Goal: Task Accomplishment & Management: Complete application form

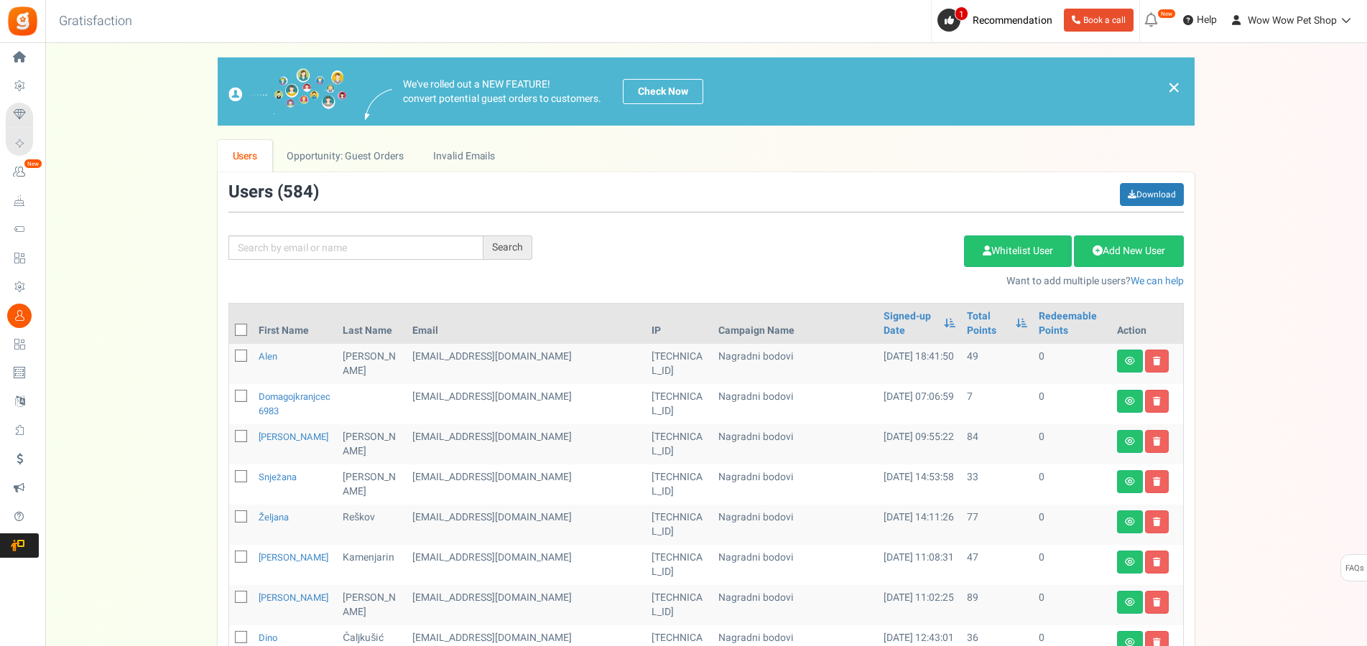
click at [1120, 251] on link "Add New User" at bounding box center [1129, 252] width 110 height 32
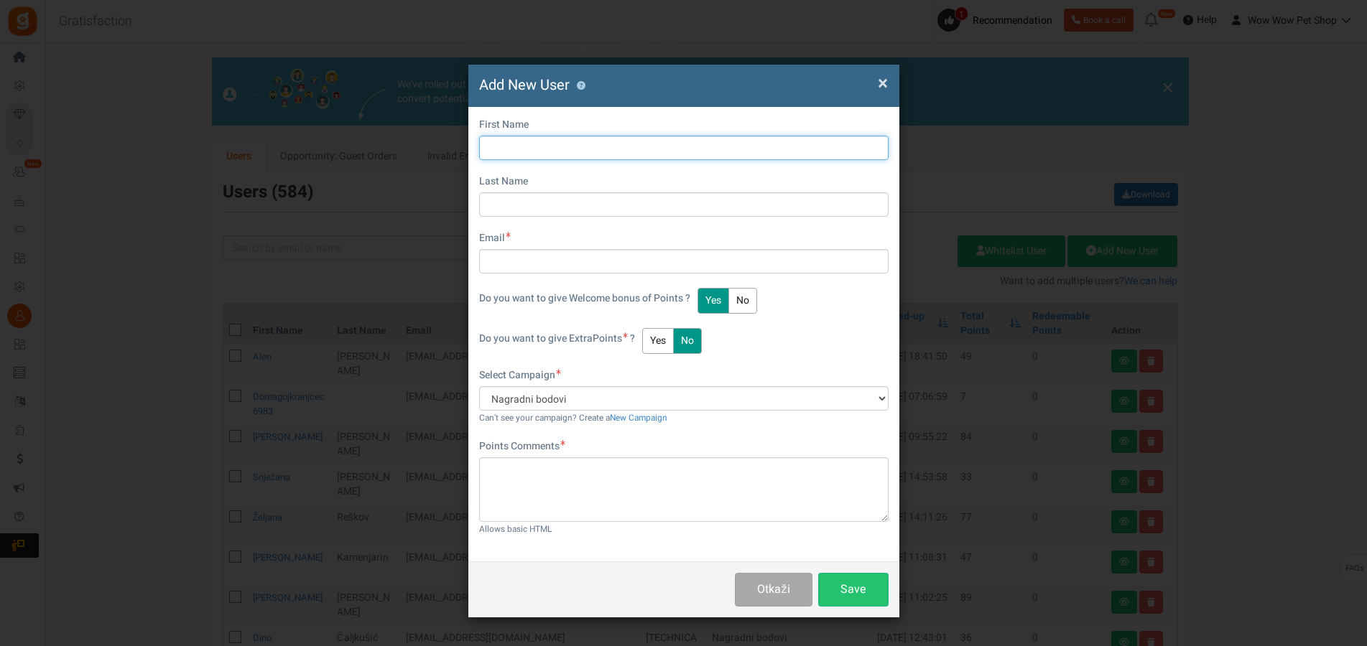
click at [534, 155] on input "text" at bounding box center [683, 148] width 409 height 24
type input "[PERSON_NAME]"
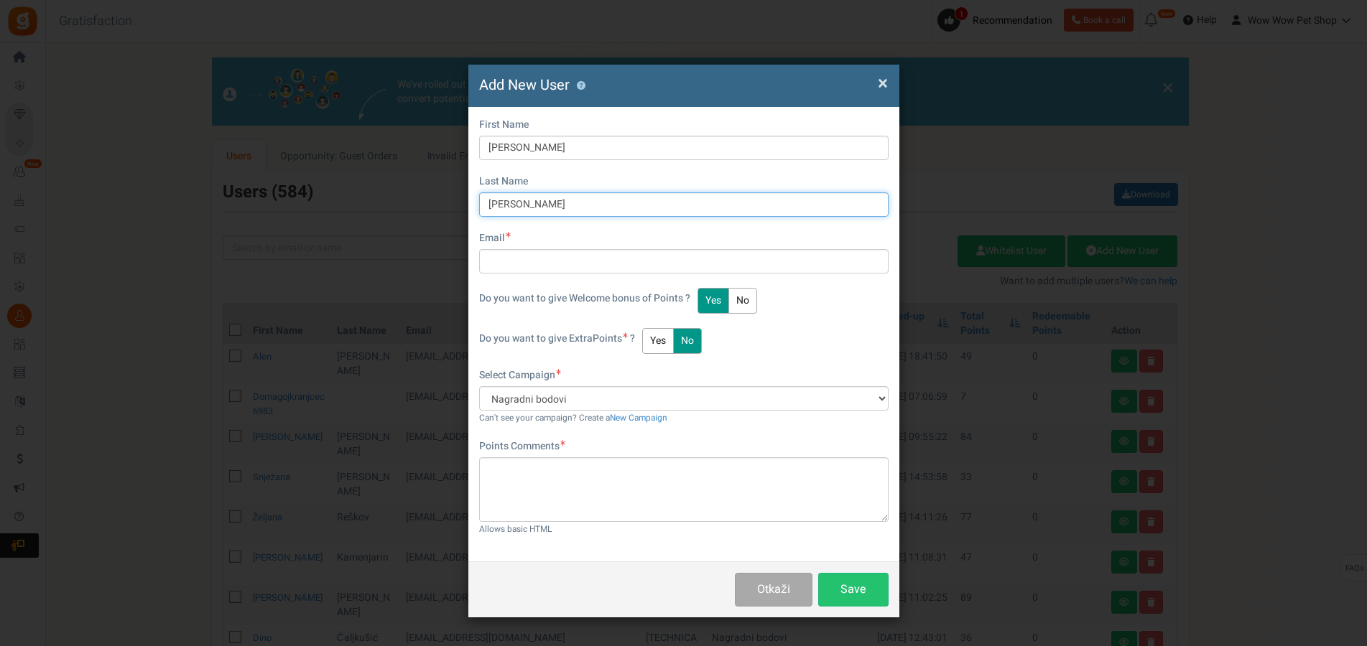
type input "[PERSON_NAME]"
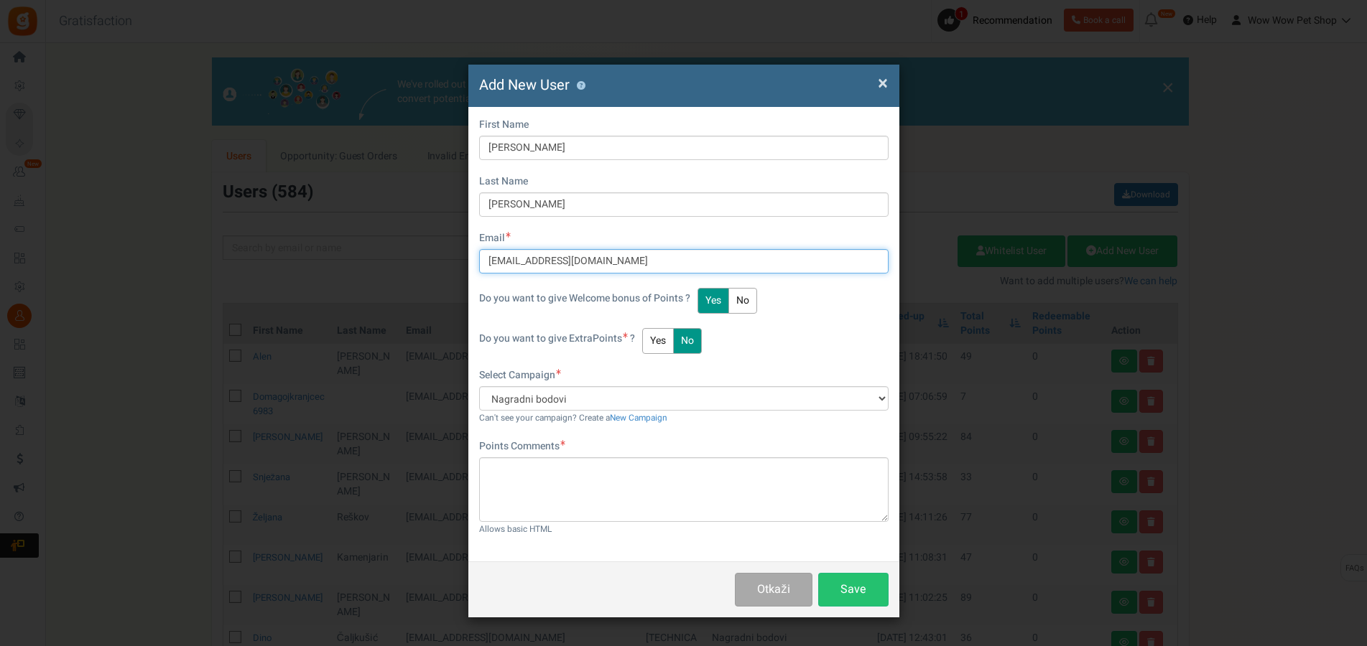
type input "[EMAIL_ADDRESS][DOMAIN_NAME]"
click at [659, 343] on button "Yes" at bounding box center [658, 341] width 32 height 26
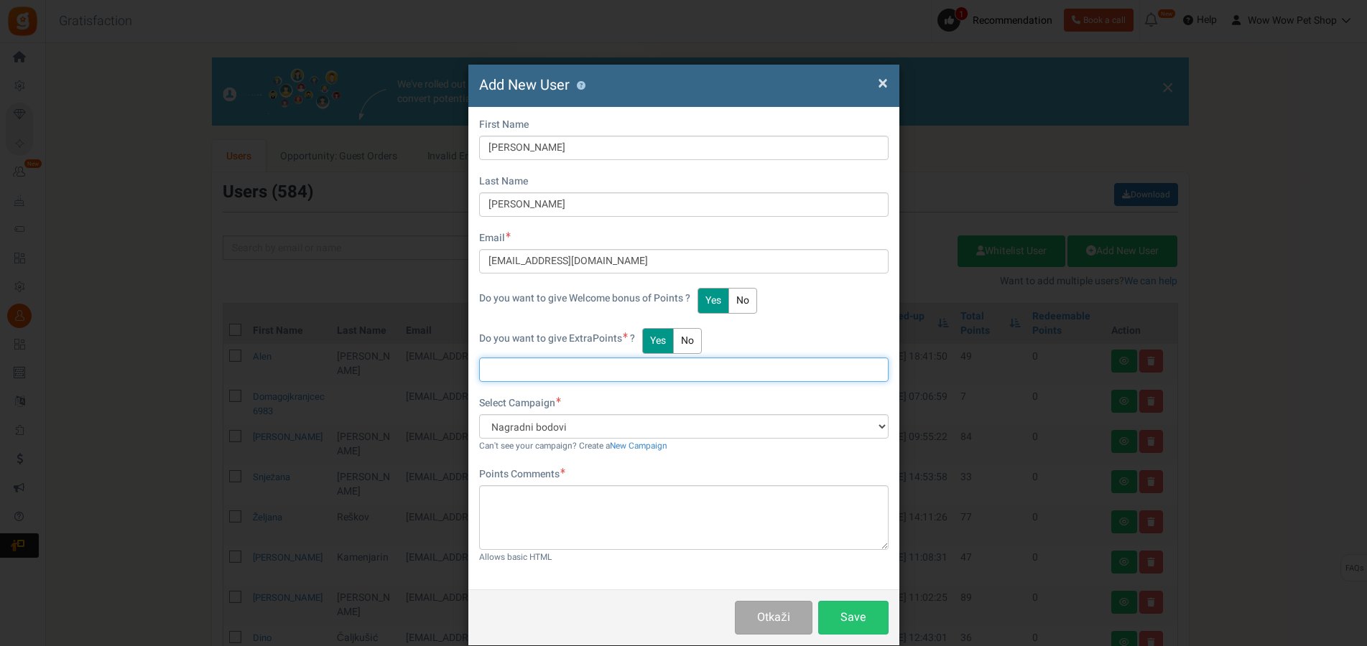
click at [552, 376] on input "text" at bounding box center [683, 370] width 409 height 24
type input "7"
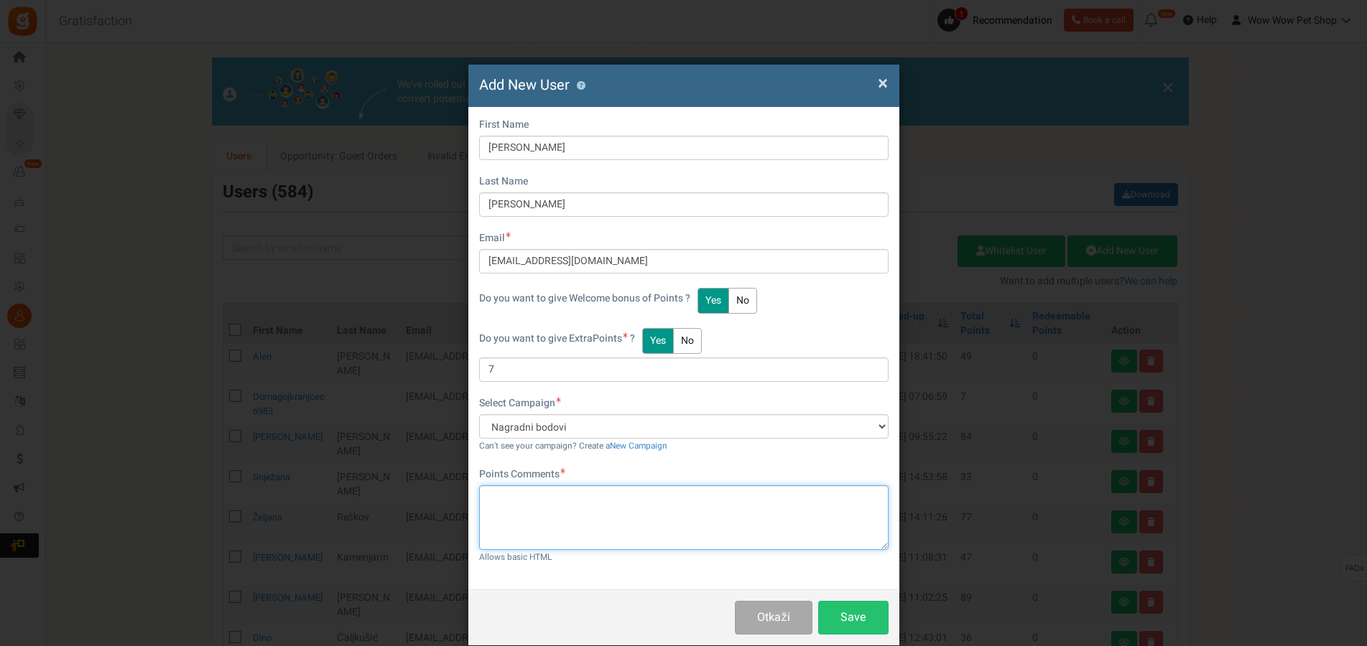
click at [551, 486] on textarea at bounding box center [683, 518] width 409 height 65
click at [545, 509] on textarea "Račun br." at bounding box center [683, 518] width 409 height 65
paste textarea "1465"
type textarea "Račun br. 1465"
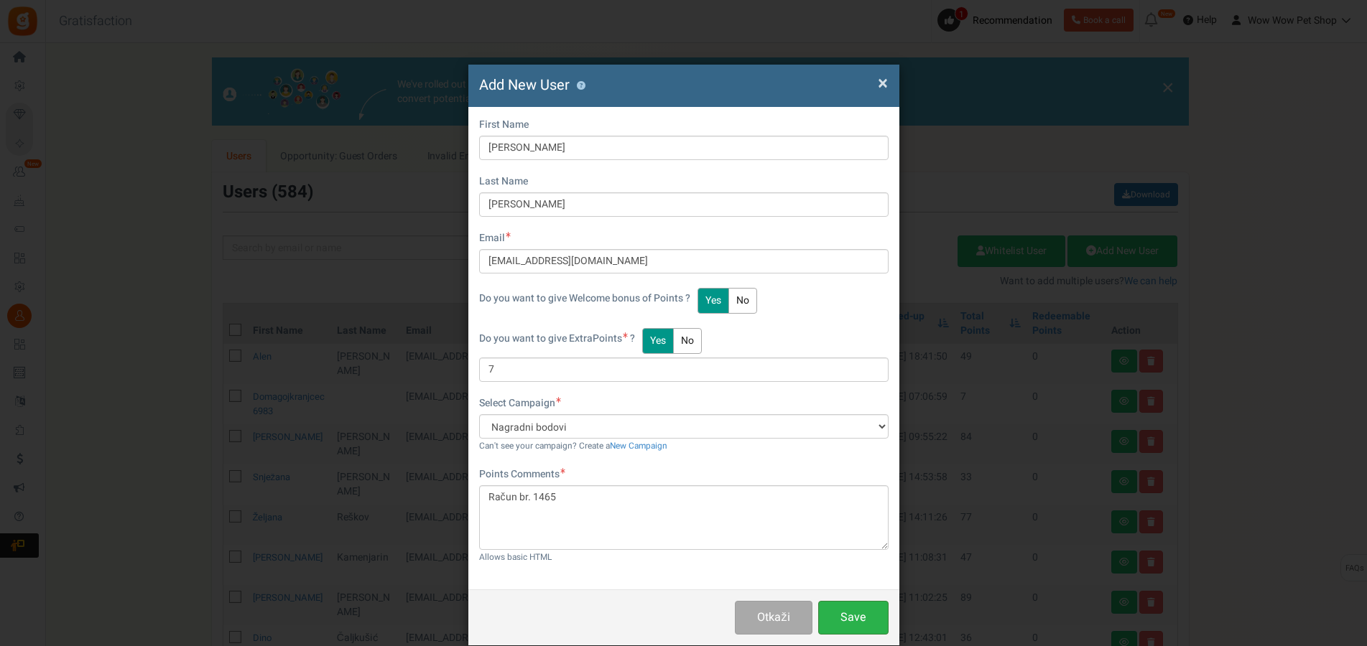
click at [842, 611] on button "Save" at bounding box center [853, 618] width 70 height 34
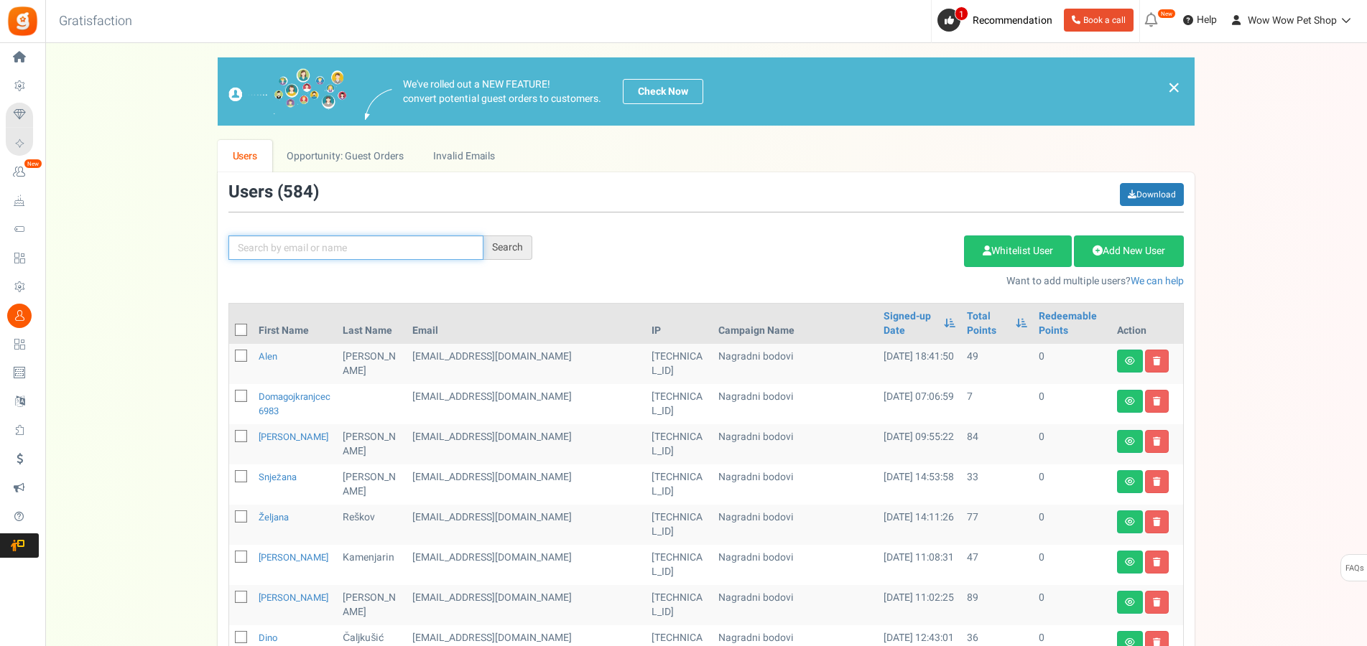
click at [371, 248] on input "text" at bounding box center [355, 248] width 255 height 24
type input "ivaniš"
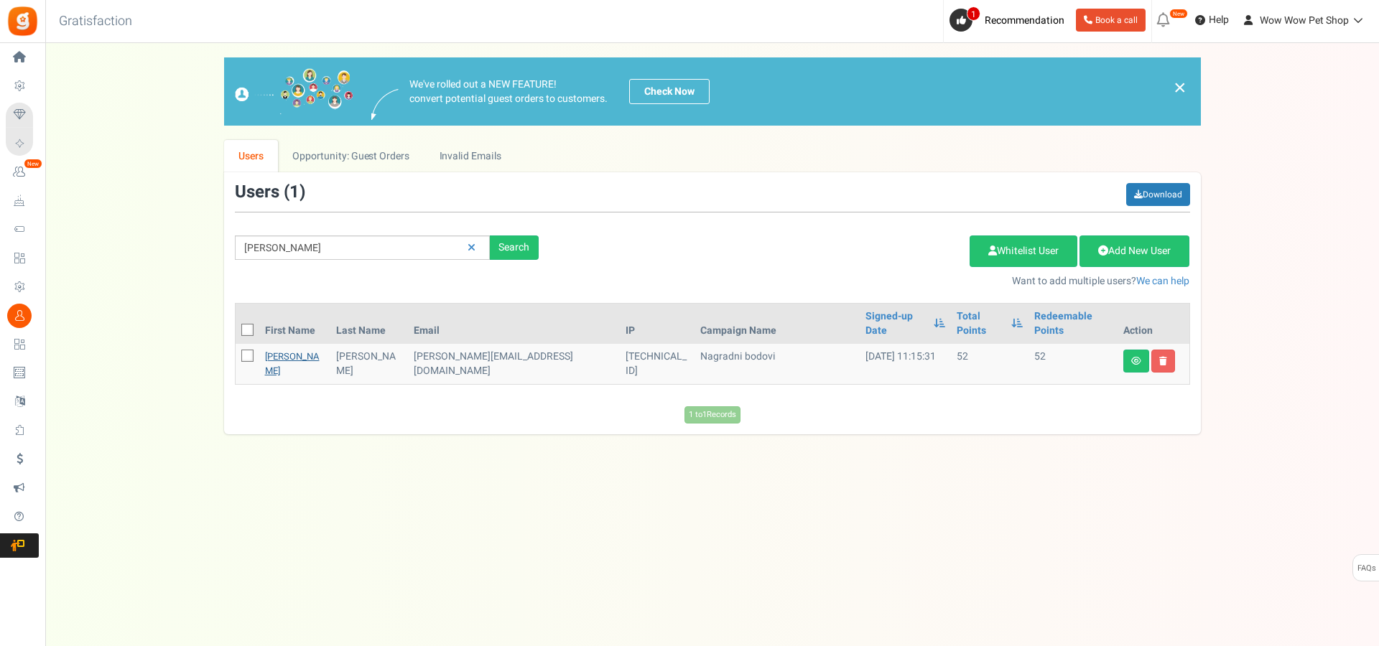
click at [281, 350] on link "[PERSON_NAME]" at bounding box center [292, 364] width 55 height 28
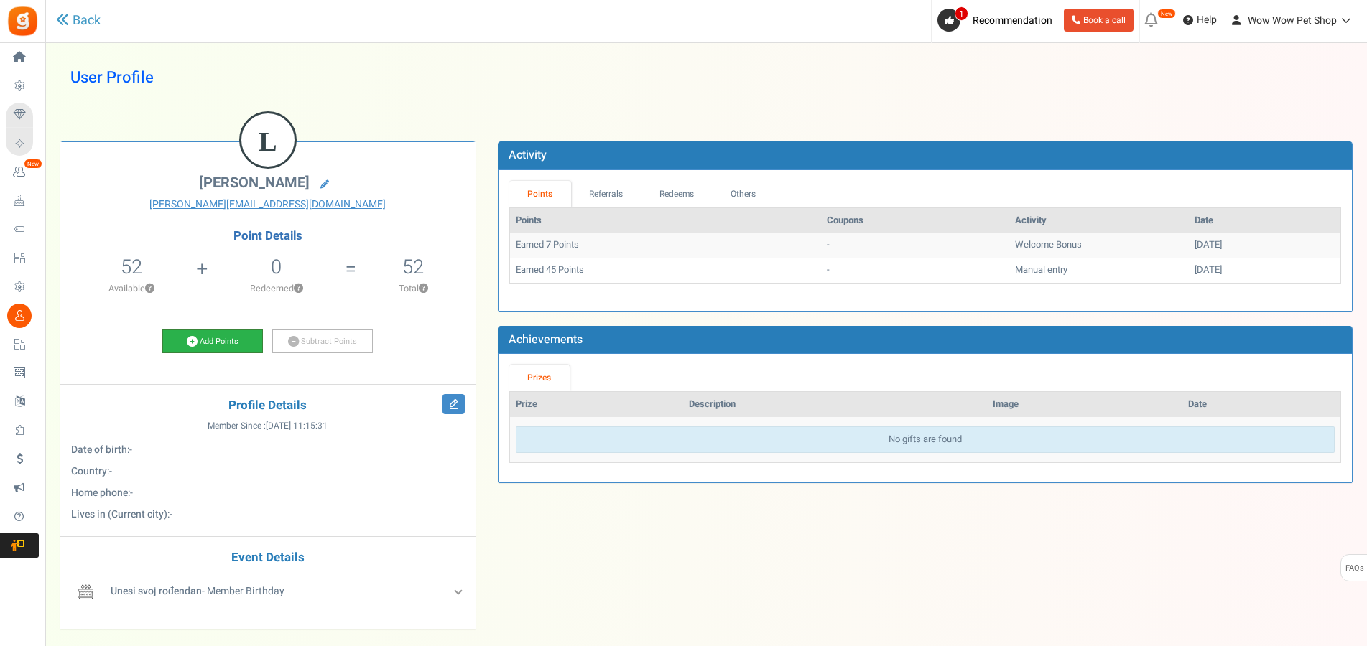
click at [241, 343] on link "Add Points" at bounding box center [212, 342] width 101 height 24
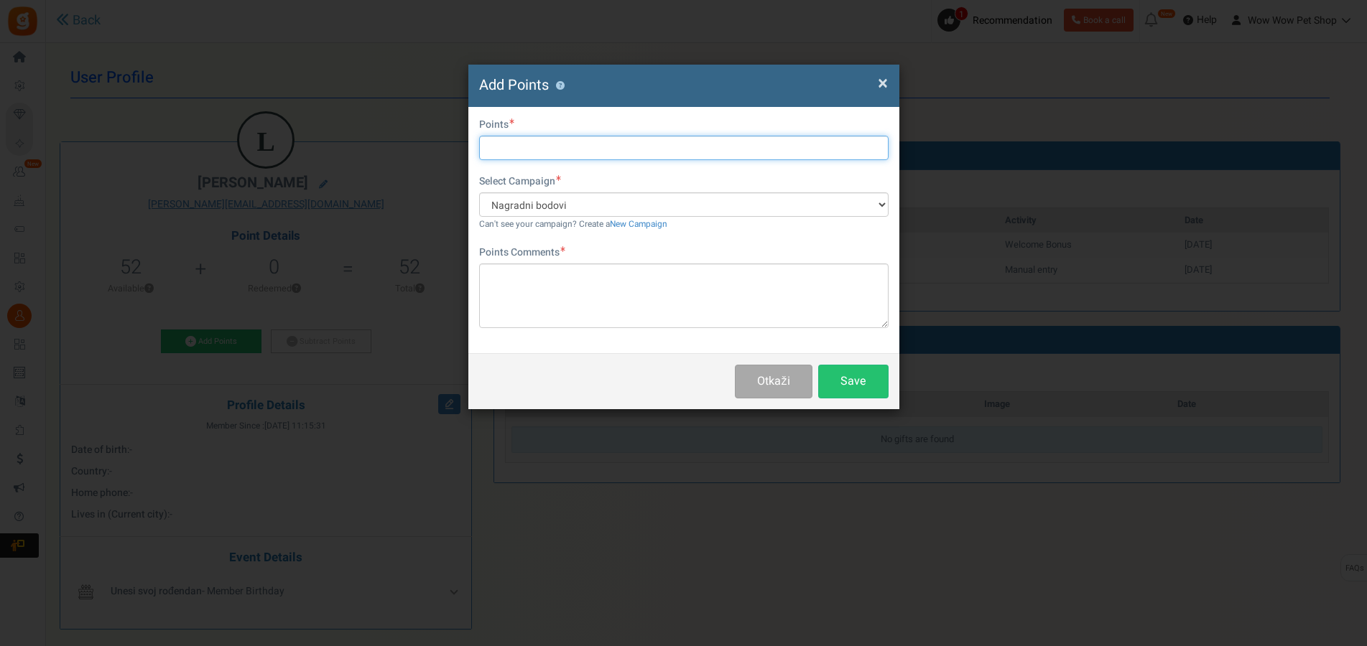
click at [538, 144] on input "text" at bounding box center [683, 148] width 409 height 24
type input "21"
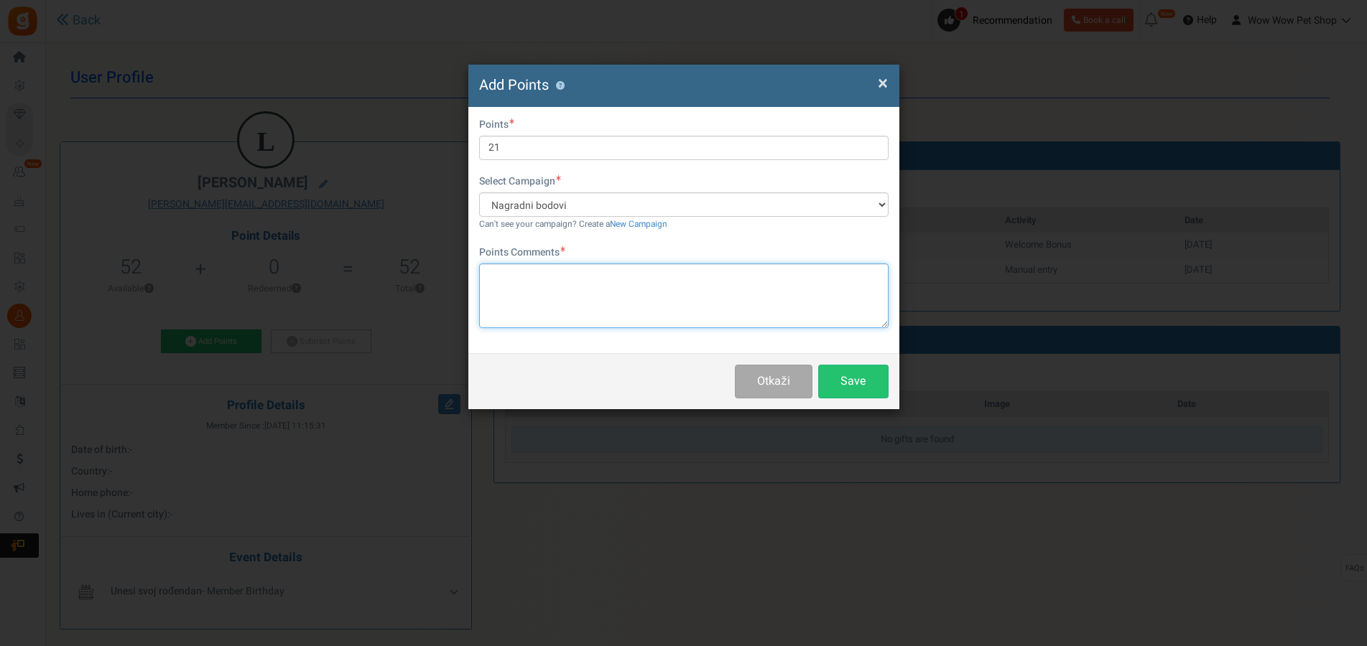
click at [572, 297] on textarea at bounding box center [683, 296] width 409 height 65
type textarea "Račun br. 1466"
click at [870, 375] on button "Save" at bounding box center [853, 382] width 70 height 34
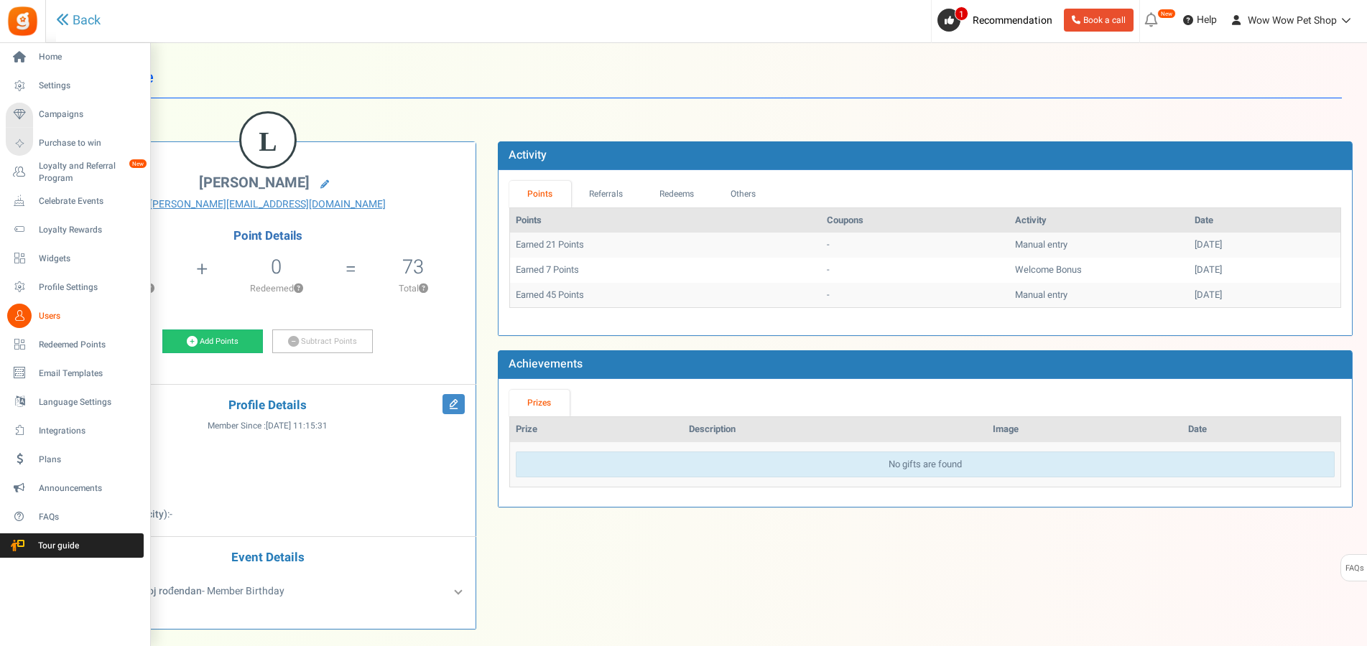
click at [28, 312] on icon at bounding box center [19, 316] width 24 height 24
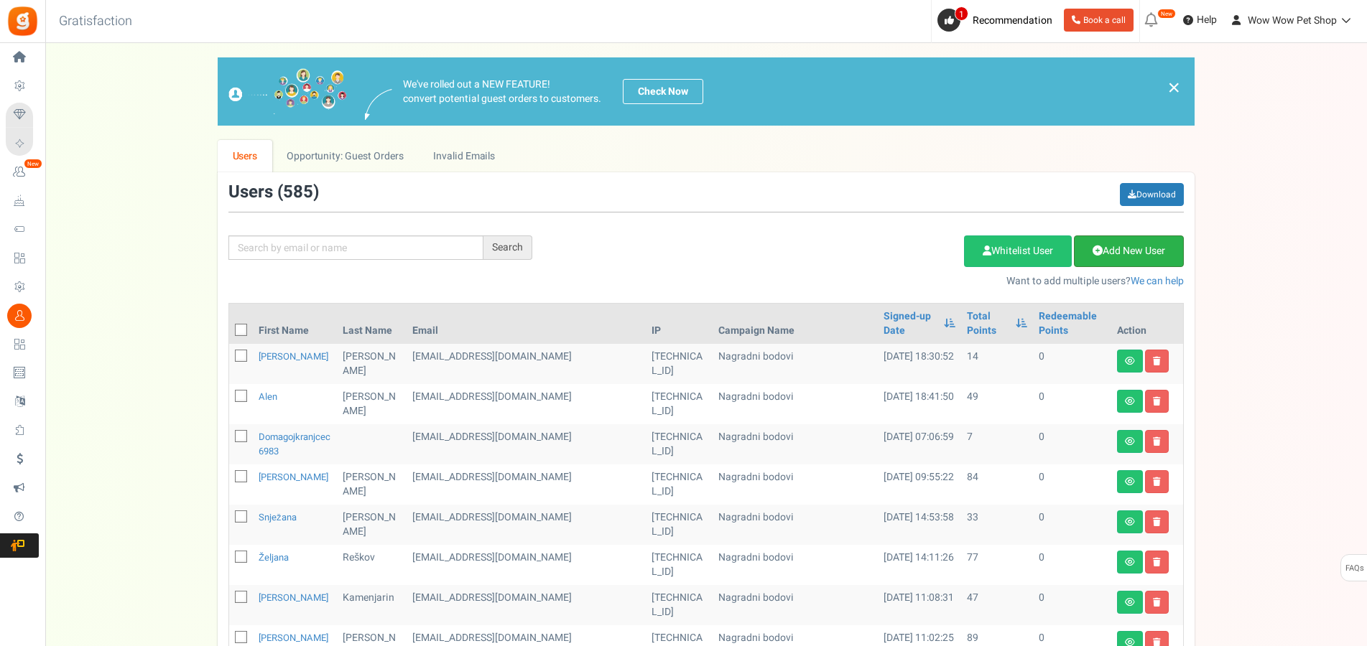
click at [1134, 266] on link "Add New User" at bounding box center [1129, 252] width 110 height 32
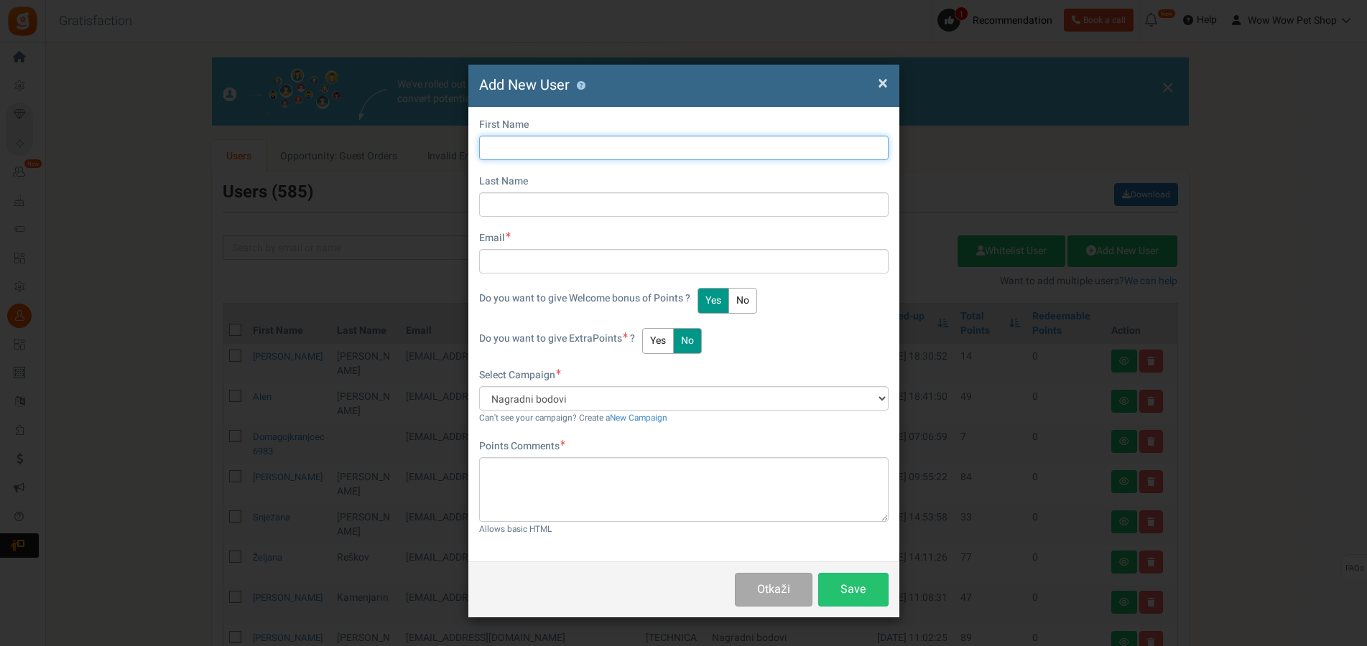
click at [554, 153] on input "text" at bounding box center [683, 148] width 409 height 24
type input "Anđela"
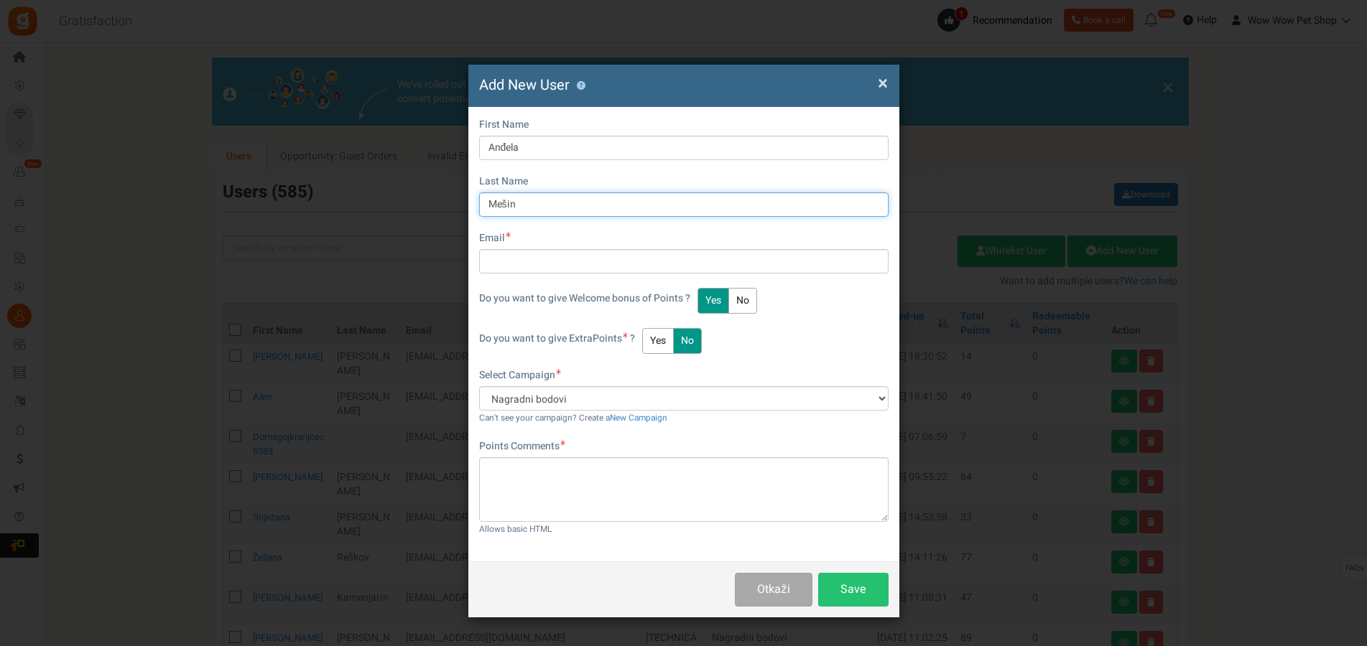
type input "Mešin"
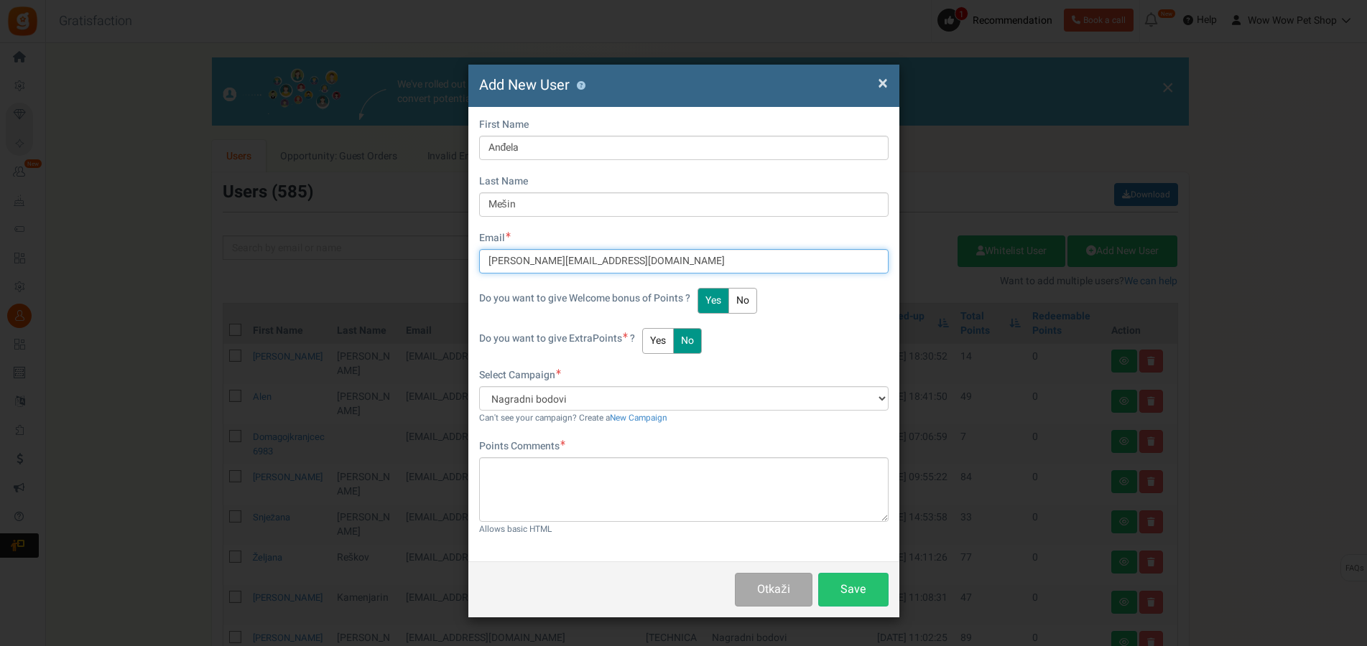
type input "[PERSON_NAME][EMAIL_ADDRESS][DOMAIN_NAME]"
click at [659, 333] on button "Yes" at bounding box center [658, 341] width 32 height 26
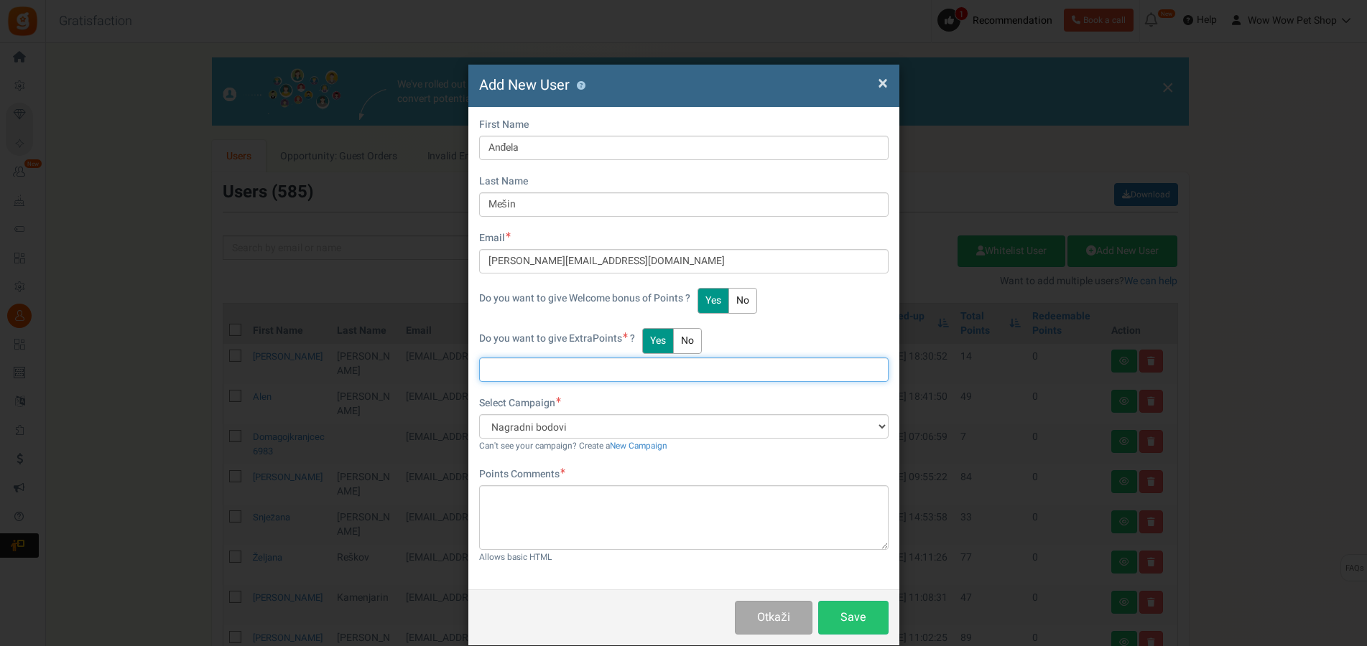
click at [531, 377] on input "text" at bounding box center [683, 370] width 409 height 24
click at [592, 374] on input "text" at bounding box center [683, 370] width 409 height 24
type input "26"
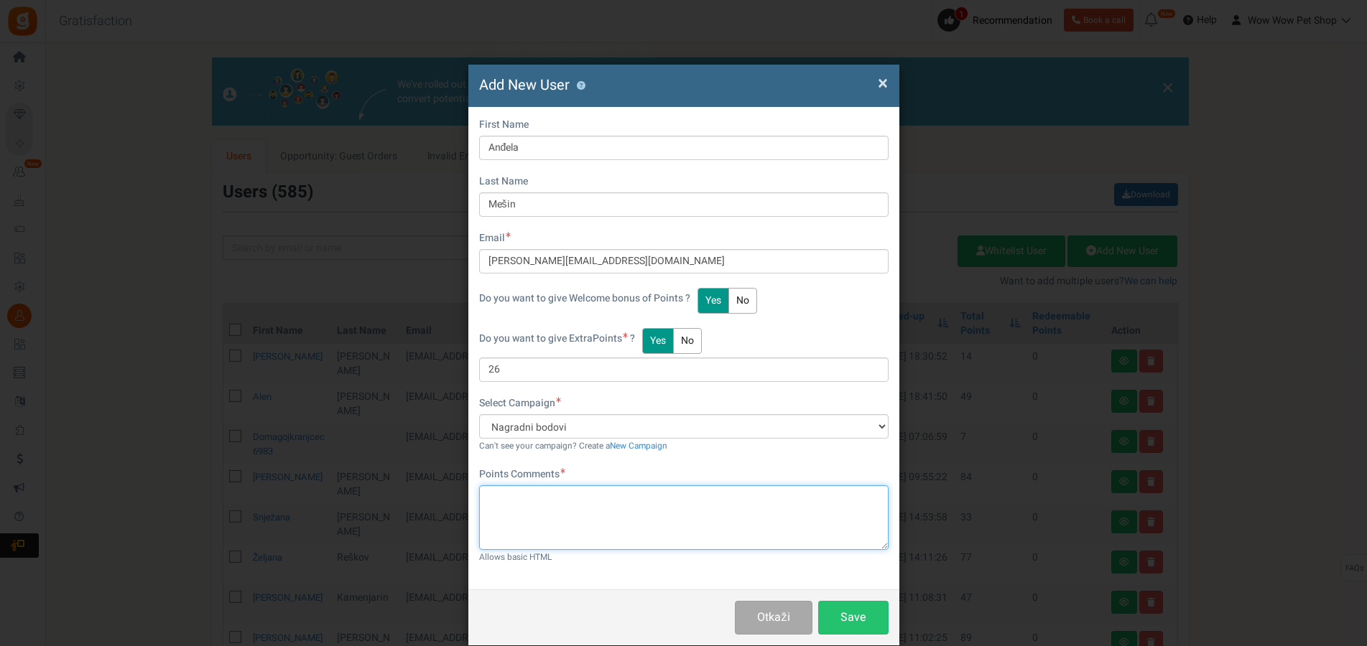
click at [598, 509] on textarea at bounding box center [683, 518] width 409 height 65
paste textarea "1468"
type textarea "Račun br. 1468"
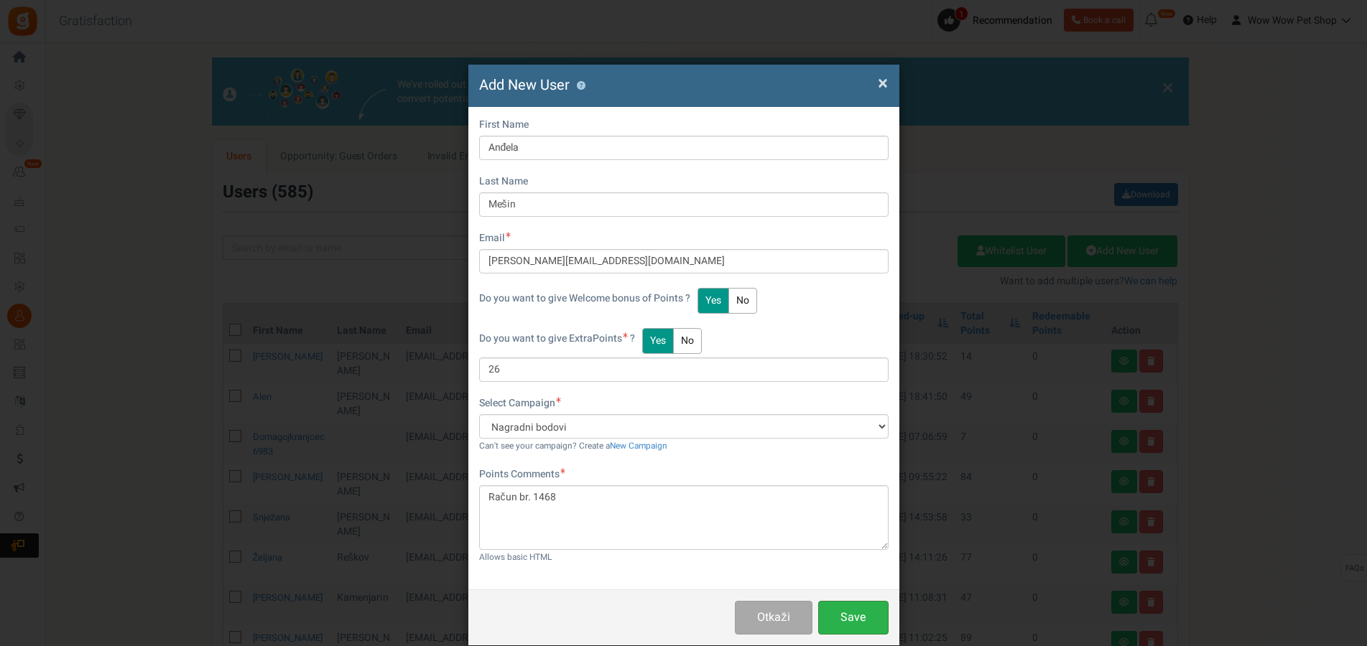
click at [845, 623] on button "Save" at bounding box center [853, 618] width 70 height 34
